Goal: Book appointment/travel/reservation

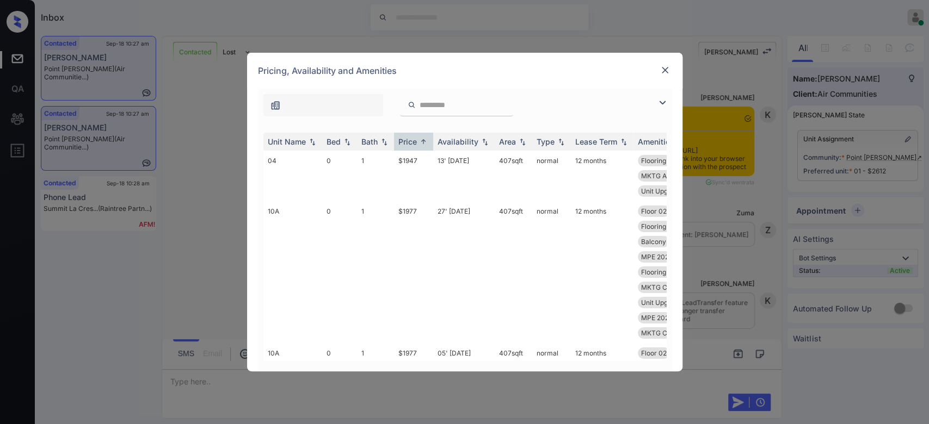
scroll to position [310, 0]
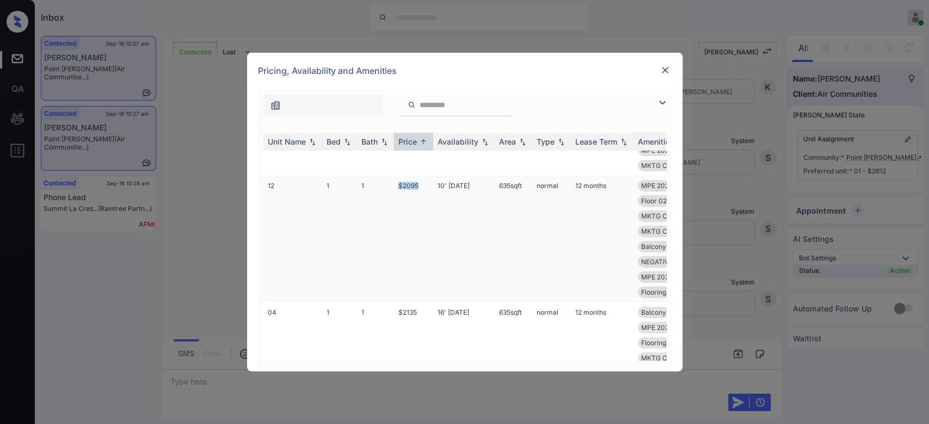
drag, startPoint x: 418, startPoint y: 182, endPoint x: 396, endPoint y: 185, distance: 22.5
click at [396, 185] on td "$2095" at bounding box center [413, 239] width 39 height 127
copy td "$2095"
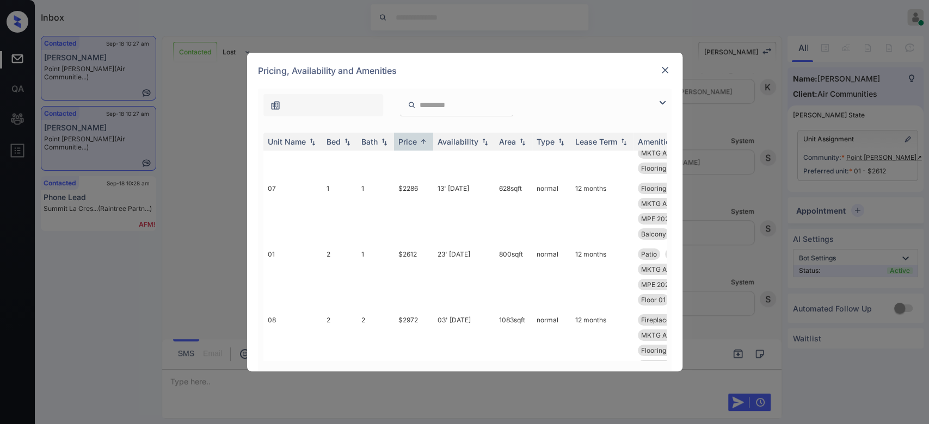
scroll to position [2769, 0]
click at [663, 70] on img at bounding box center [664, 70] width 11 height 11
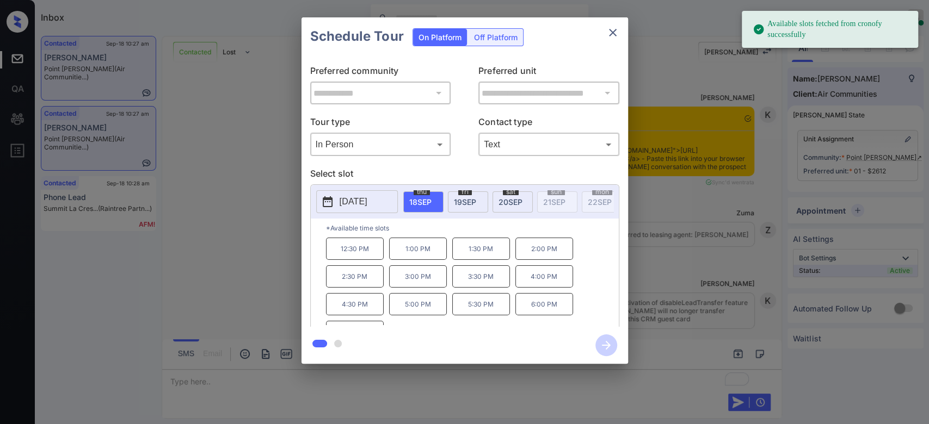
click at [350, 260] on p "12:30 PM" at bounding box center [355, 249] width 58 height 22
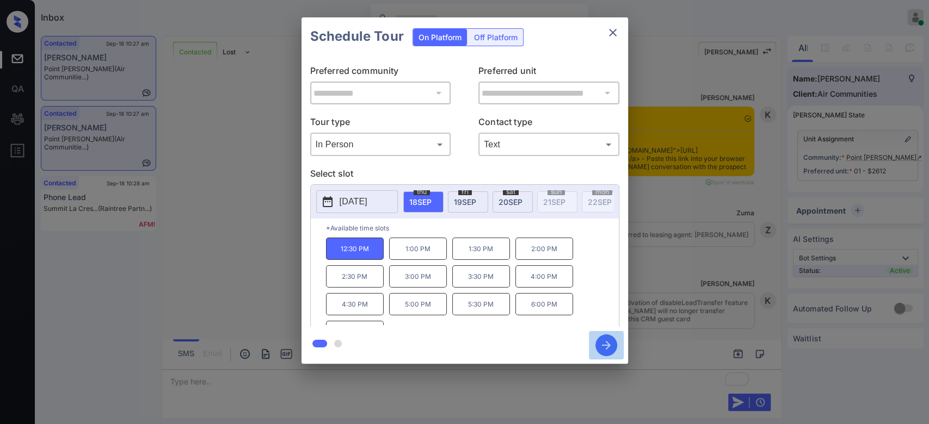
click at [605, 347] on icon "button" at bounding box center [606, 346] width 22 height 22
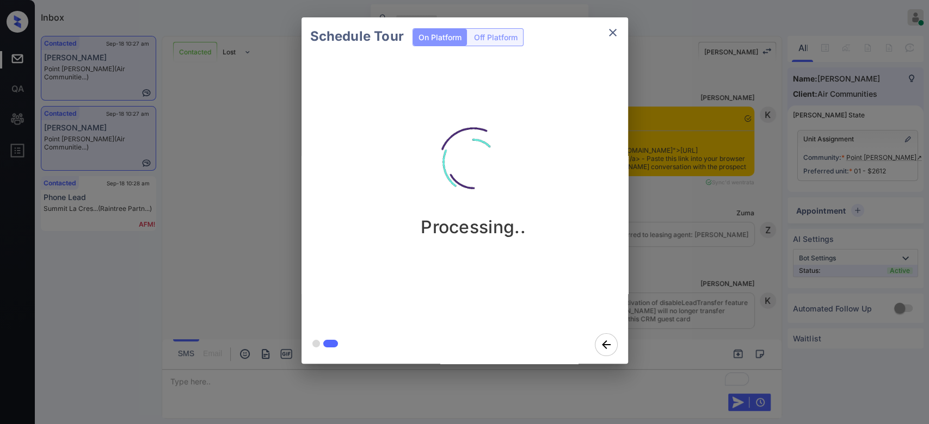
click at [649, 116] on div "Schedule Tour On Platform Off Platform Processing.." at bounding box center [464, 190] width 929 height 381
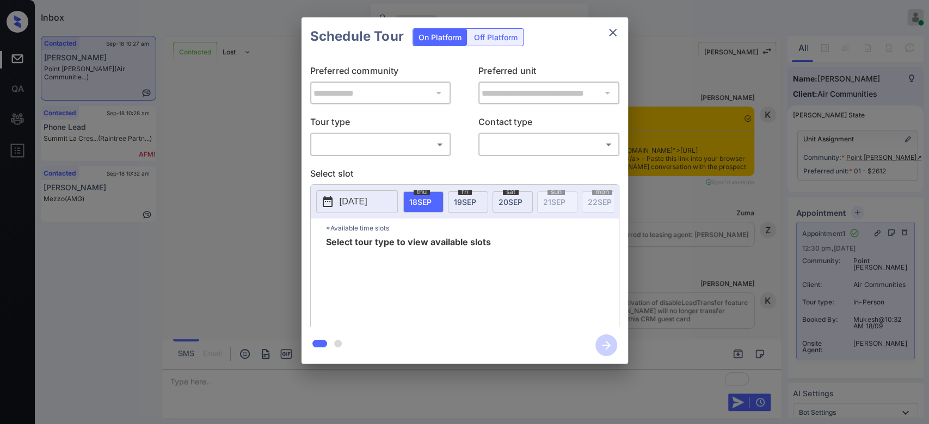
scroll to position [3344, 0]
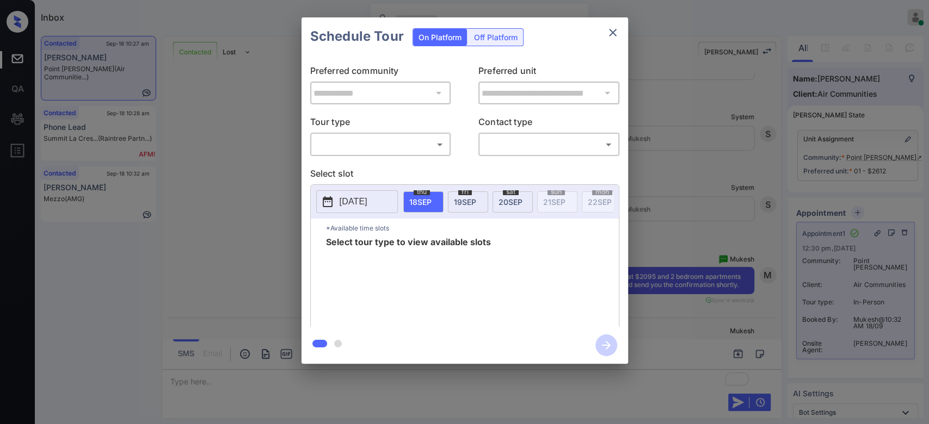
click at [349, 137] on body "Inbox Mukesh Online Set yourself offline Set yourself on break Profile Switch t…" at bounding box center [464, 212] width 929 height 424
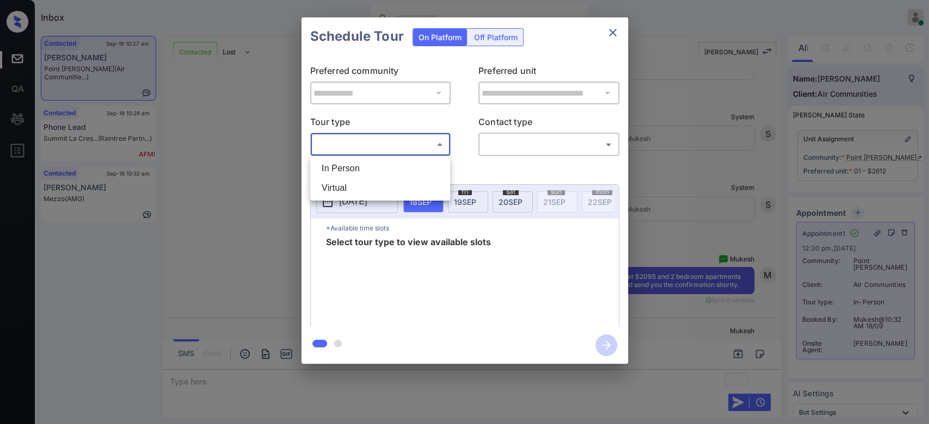
click at [612, 32] on div at bounding box center [464, 212] width 929 height 424
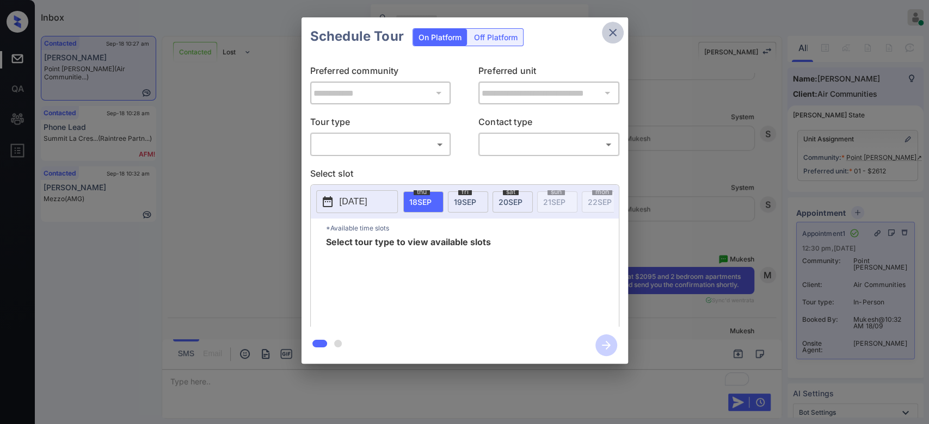
click at [612, 32] on icon "close" at bounding box center [613, 33] width 8 height 8
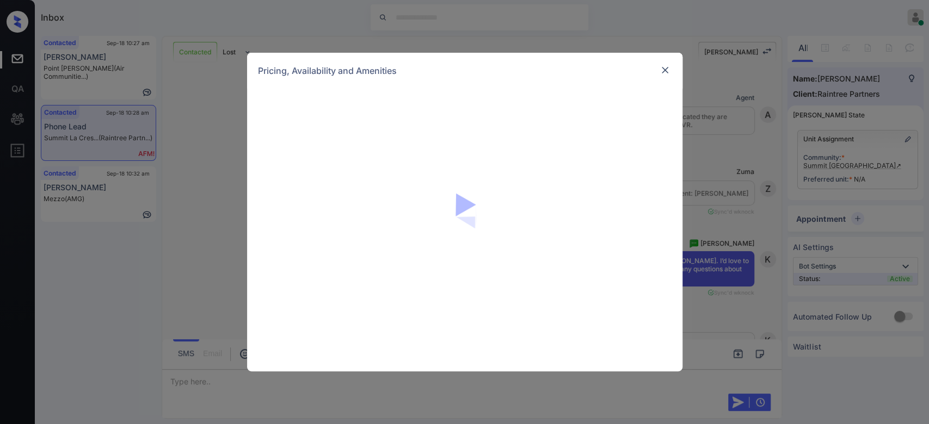
scroll to position [1066, 0]
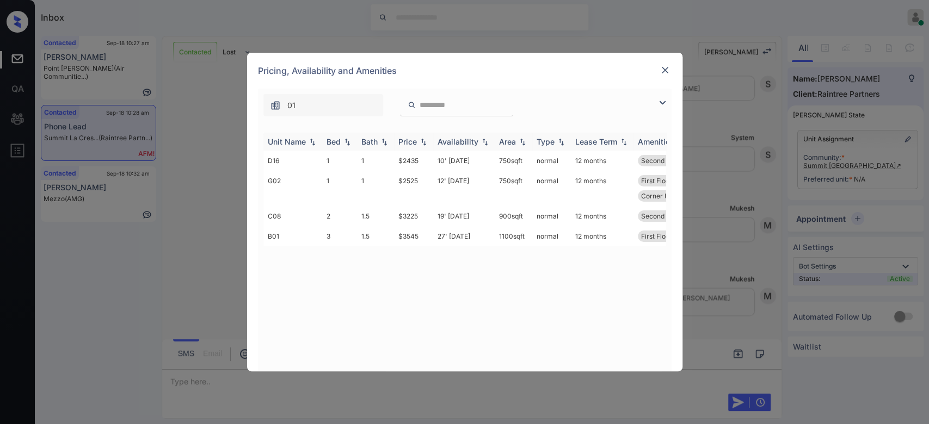
click at [403, 139] on div "Price" at bounding box center [407, 141] width 18 height 9
click at [404, 237] on td "$3545" at bounding box center [413, 236] width 39 height 20
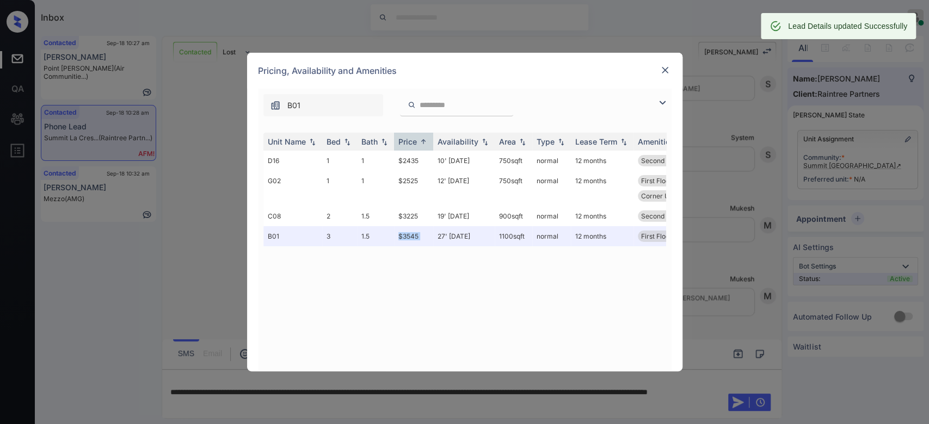
click at [665, 70] on img at bounding box center [664, 70] width 11 height 11
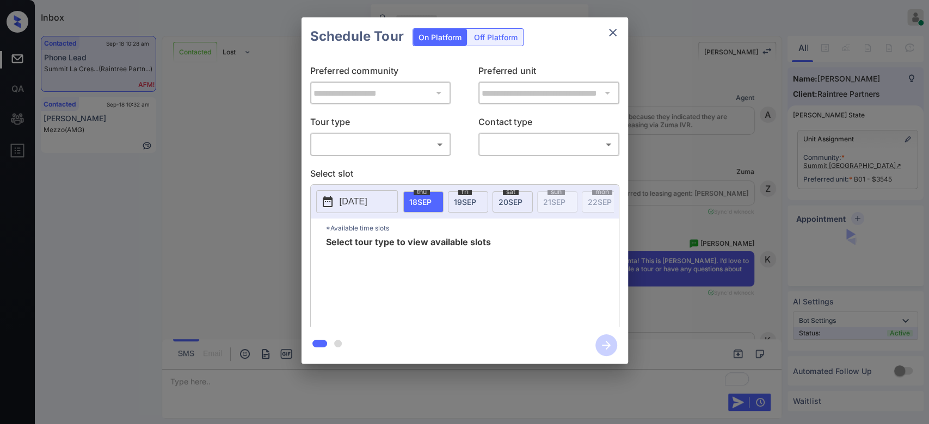
scroll to position [1066, 0]
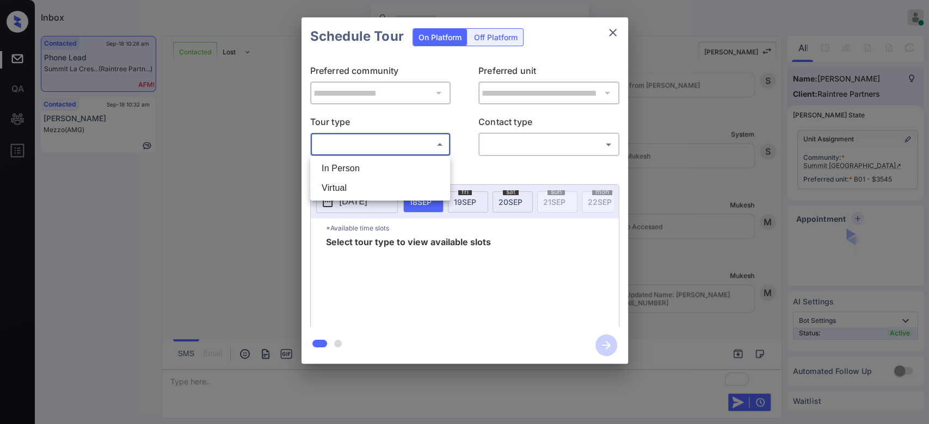
drag, startPoint x: 374, startPoint y: 148, endPoint x: 366, endPoint y: 168, distance: 21.7
click at [366, 168] on body "Inbox Mukesh Online Set yourself offline Set yourself on break Profile Switch t…" at bounding box center [464, 212] width 929 height 424
click at [366, 168] on li "In Person" at bounding box center [380, 169] width 134 height 20
type input "********"
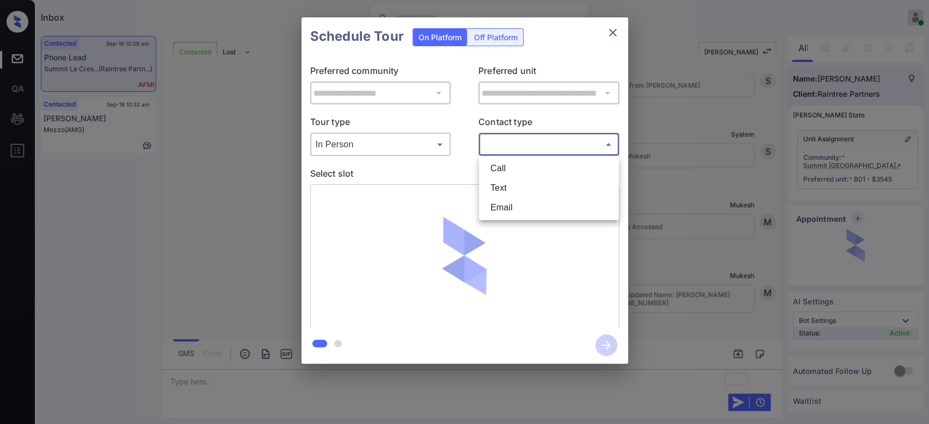
drag, startPoint x: 527, startPoint y: 147, endPoint x: 515, endPoint y: 201, distance: 55.2
click at [515, 201] on body "Inbox Mukesh Online Set yourself offline Set yourself on break Profile Switch t…" at bounding box center [464, 212] width 929 height 424
click at [512, 190] on li "Text" at bounding box center [549, 188] width 134 height 20
type input "****"
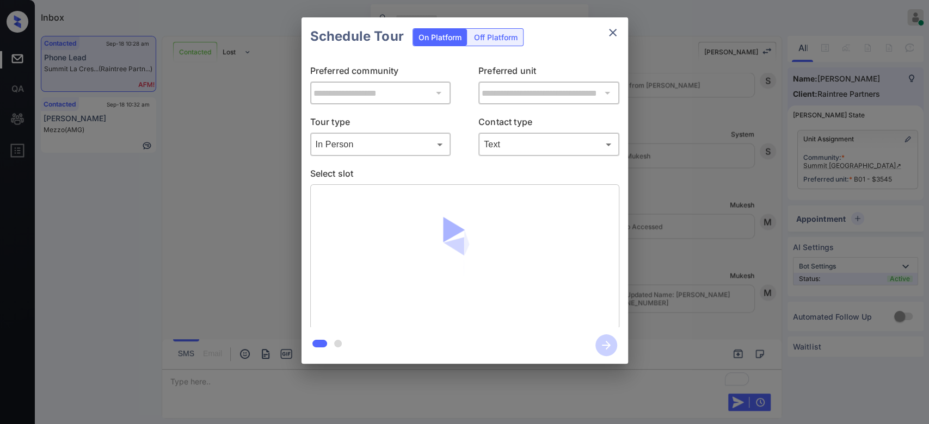
scroll to position [0, 0]
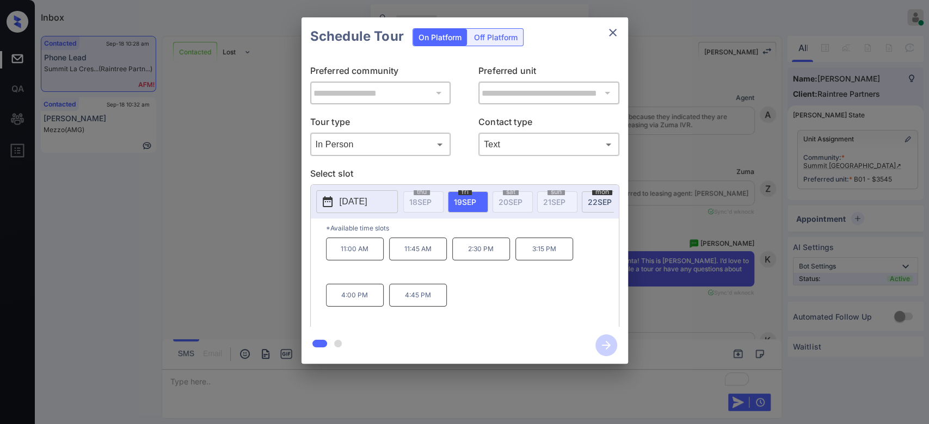
click at [371, 189] on div "[DATE] 18 SEP [DATE] [DATE] [DATE] [DATE] [DATE] [DATE] [DATE] [DATE] [DATE] [D…" at bounding box center [465, 202] width 308 height 34
click at [367, 201] on p "[DATE]" at bounding box center [354, 201] width 28 height 13
click at [613, 34] on icon "close" at bounding box center [612, 32] width 13 height 13
